Goal: Transaction & Acquisition: Purchase product/service

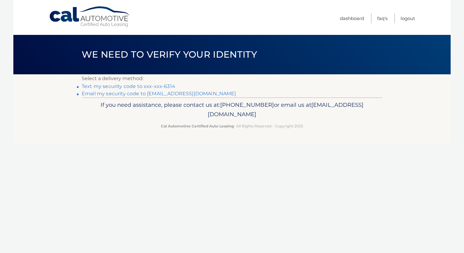
click at [155, 87] on link "Text my security code to xxx-xxx-6314" at bounding box center [128, 86] width 93 height 6
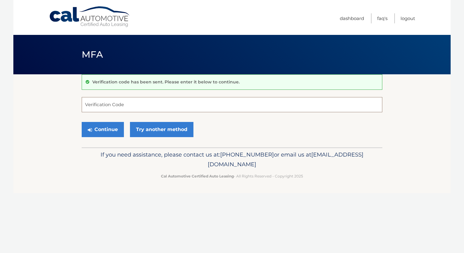
click at [139, 105] on input "Verification Code" at bounding box center [232, 104] width 300 height 15
type input "839623"
click at [109, 124] on button "Continue" at bounding box center [103, 129] width 42 height 15
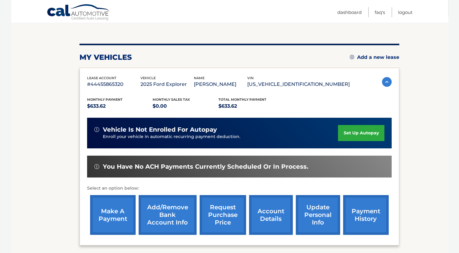
scroll to position [58, 0]
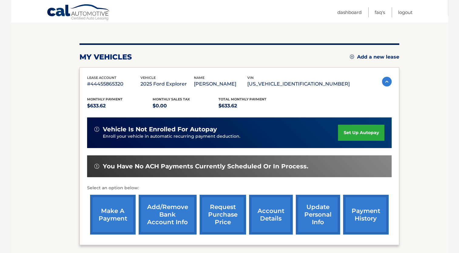
click at [124, 213] on link "make a payment" at bounding box center [113, 215] width 46 height 40
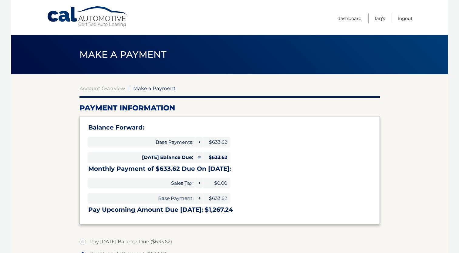
select select "YmY3NjdhMDktZThiMy00MzZlLWIxYTAtZGMwODEzZGRkMzVm"
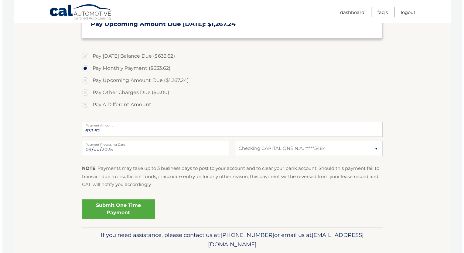
scroll to position [186, 0]
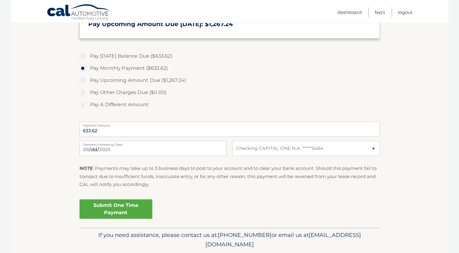
click at [127, 210] on link "Submit One Time Payment" at bounding box center [116, 208] width 73 height 19
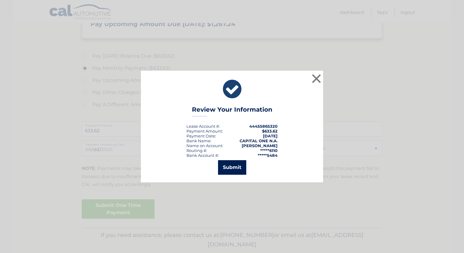
click at [232, 164] on button "Submit" at bounding box center [232, 167] width 28 height 15
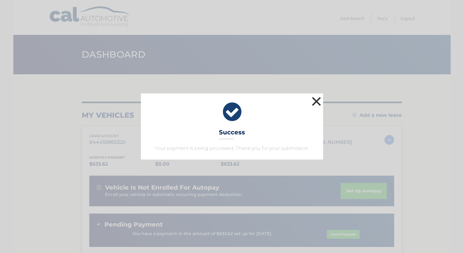
click at [317, 99] on button "×" at bounding box center [316, 101] width 12 height 12
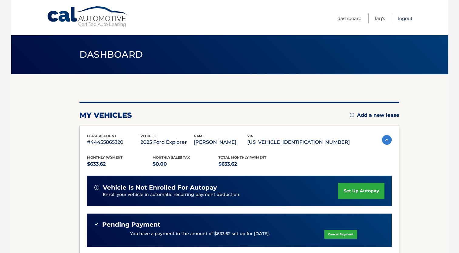
click at [405, 18] on link "Logout" at bounding box center [405, 18] width 15 height 10
